Goal: Task Accomplishment & Management: Complete application form

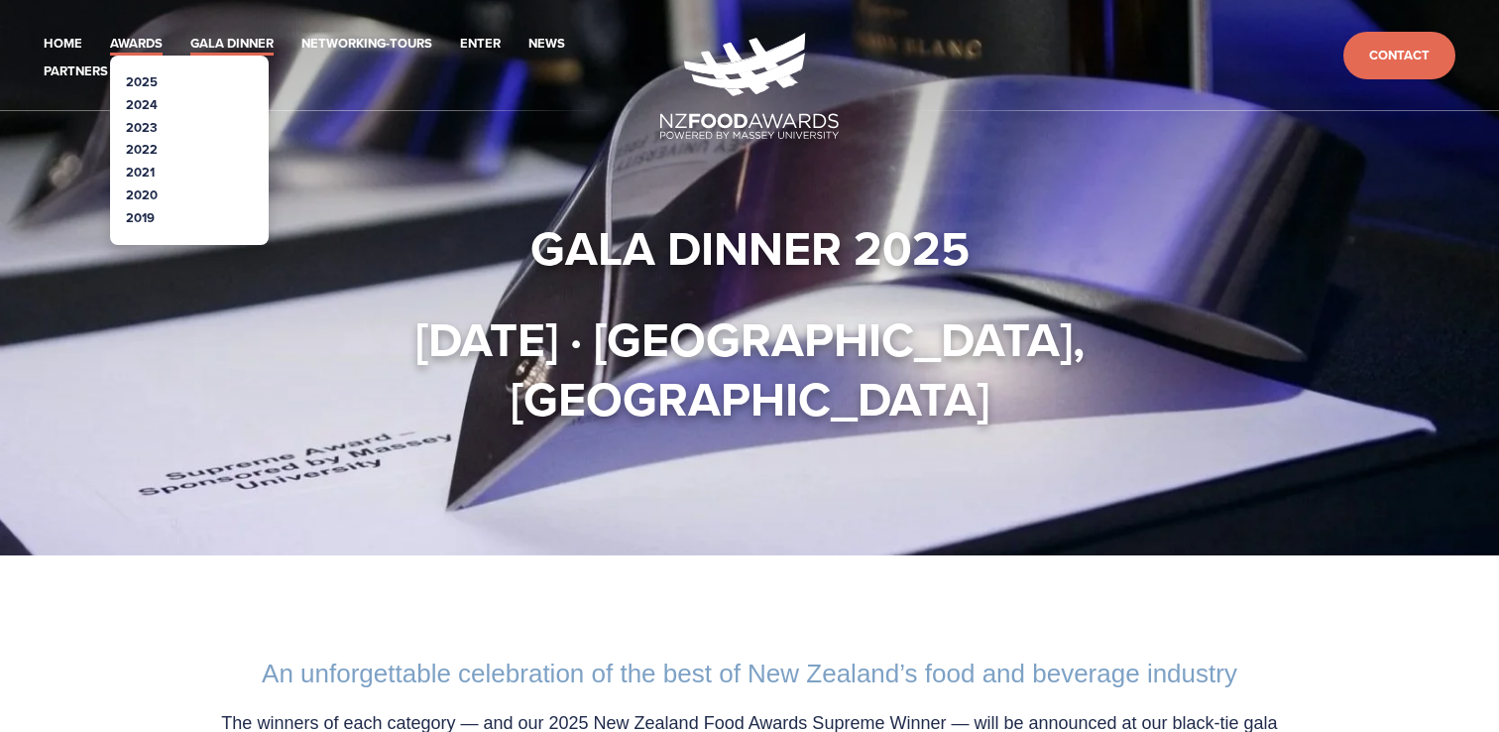
click at [135, 43] on link "Awards" at bounding box center [136, 44] width 53 height 23
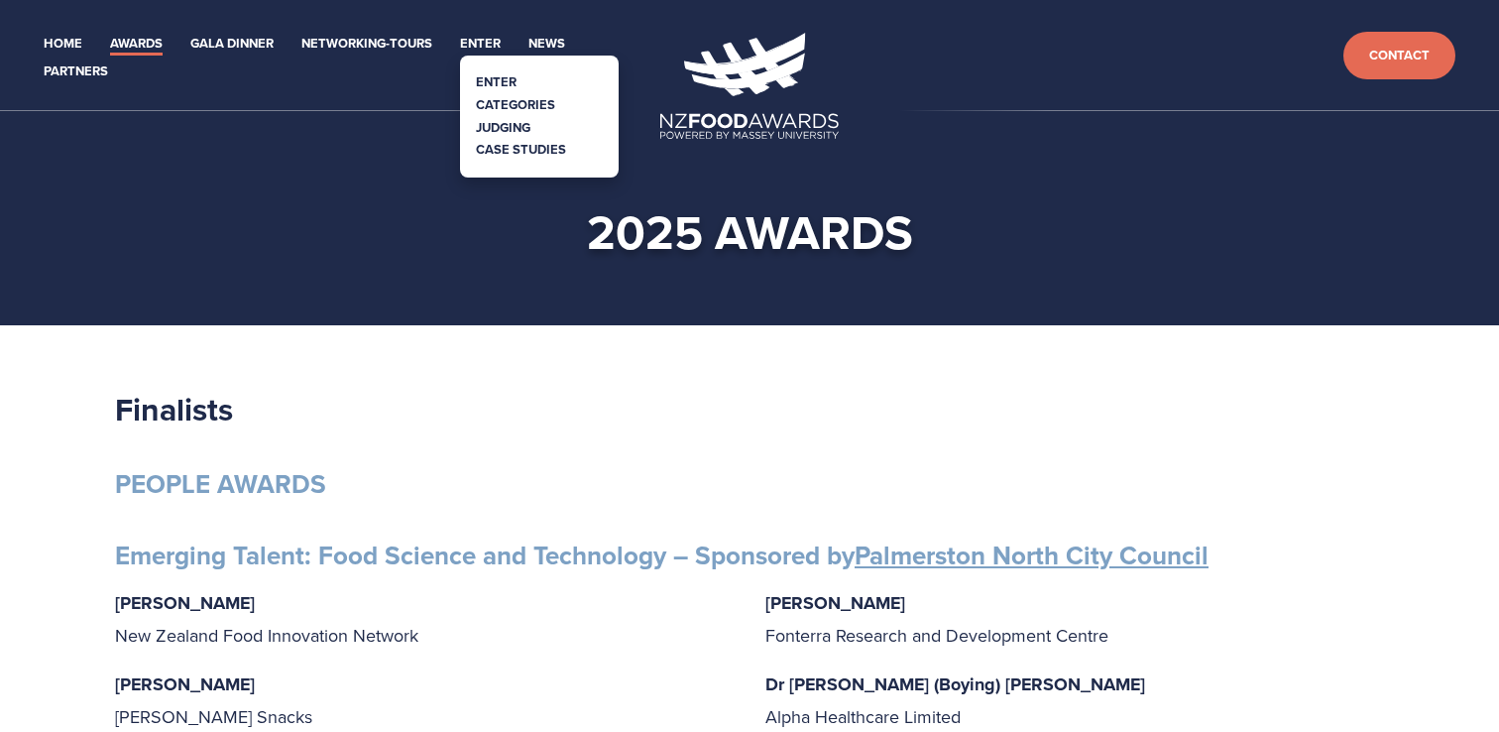
click at [492, 81] on link "Enter" at bounding box center [496, 81] width 41 height 19
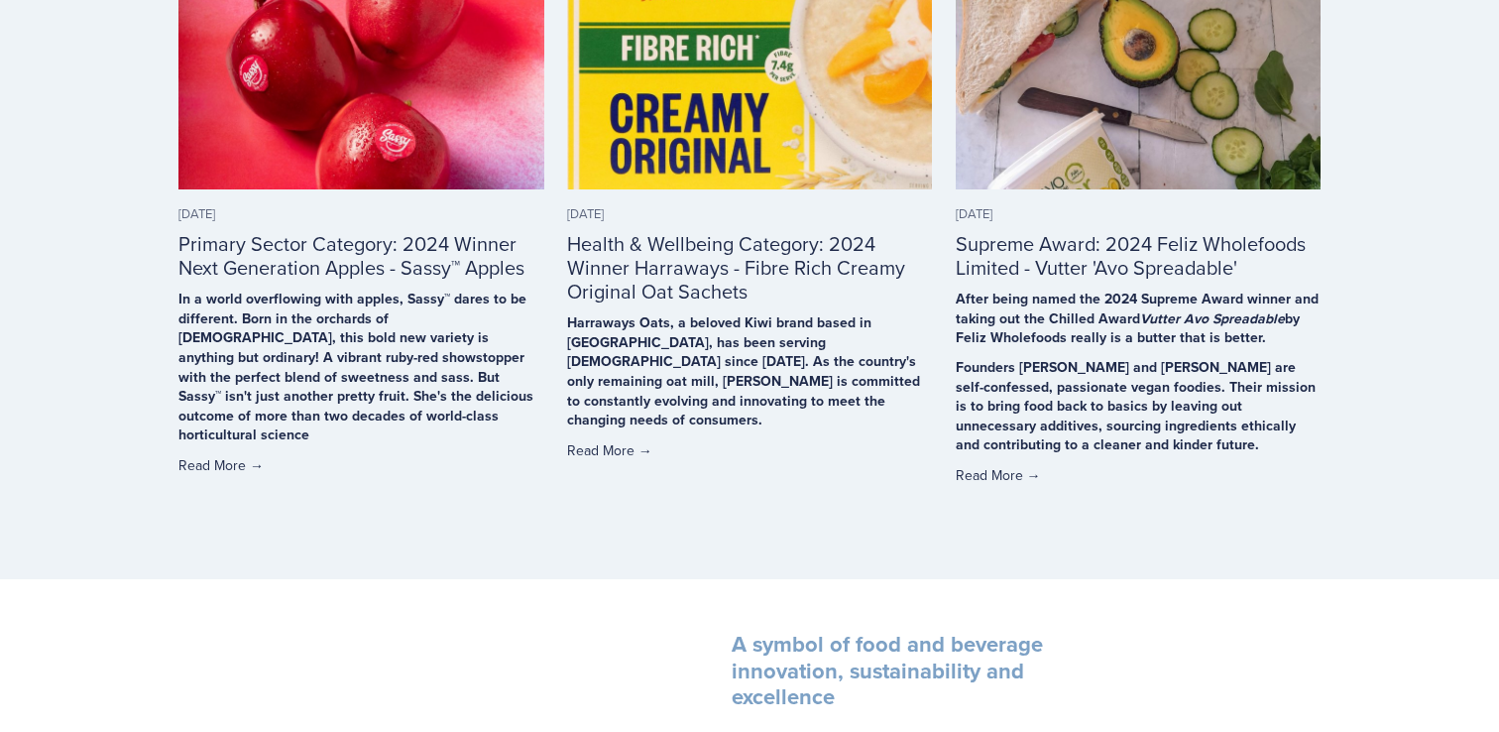
scroll to position [4356, 0]
